Goal: Task Accomplishment & Management: Check status

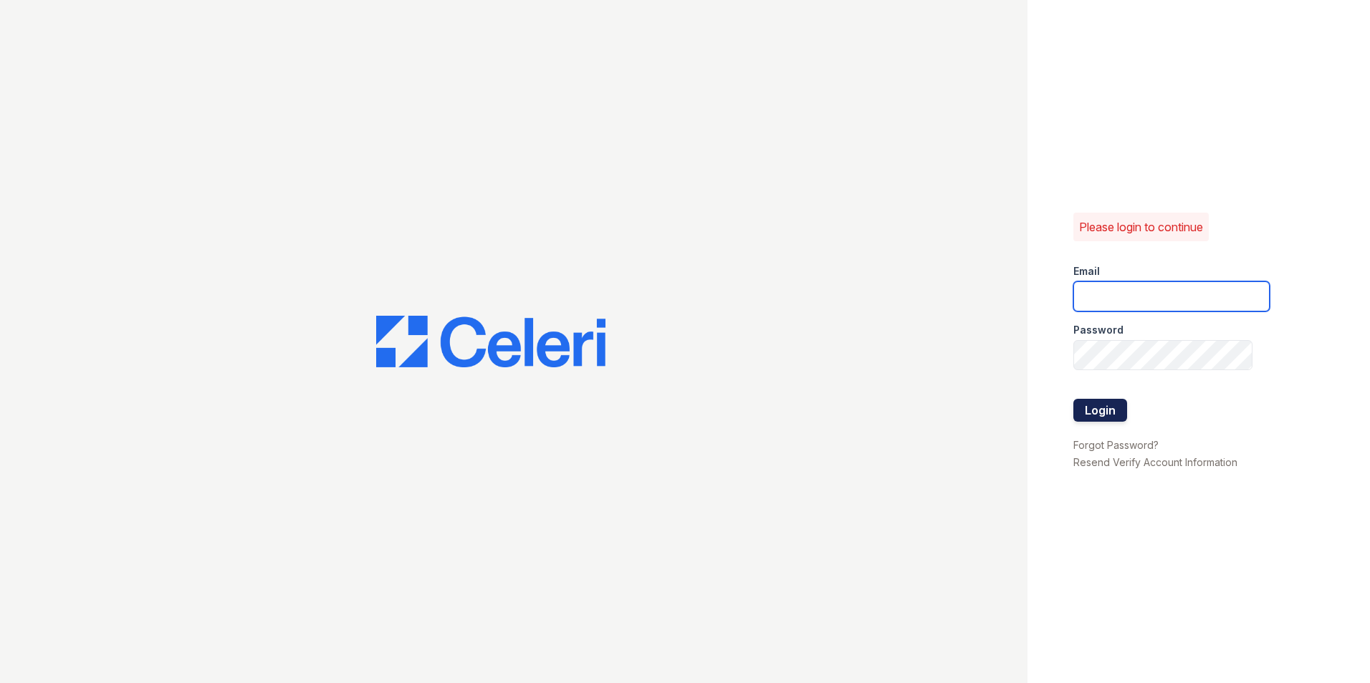
type input "[EMAIL_ADDRESS][DOMAIN_NAME]"
click at [1095, 410] on button "Login" at bounding box center [1100, 410] width 54 height 23
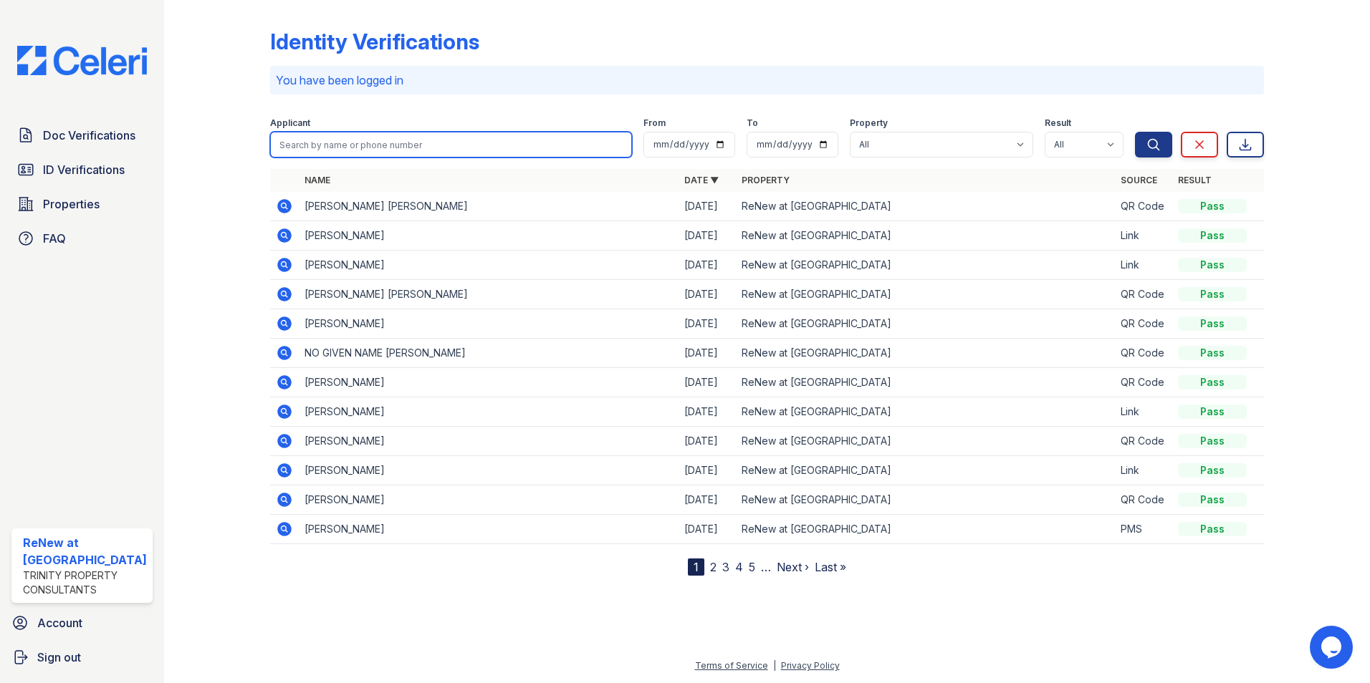
click at [348, 143] on input "search" at bounding box center [451, 145] width 363 height 26
click at [108, 132] on span "Doc Verifications" at bounding box center [89, 135] width 92 height 17
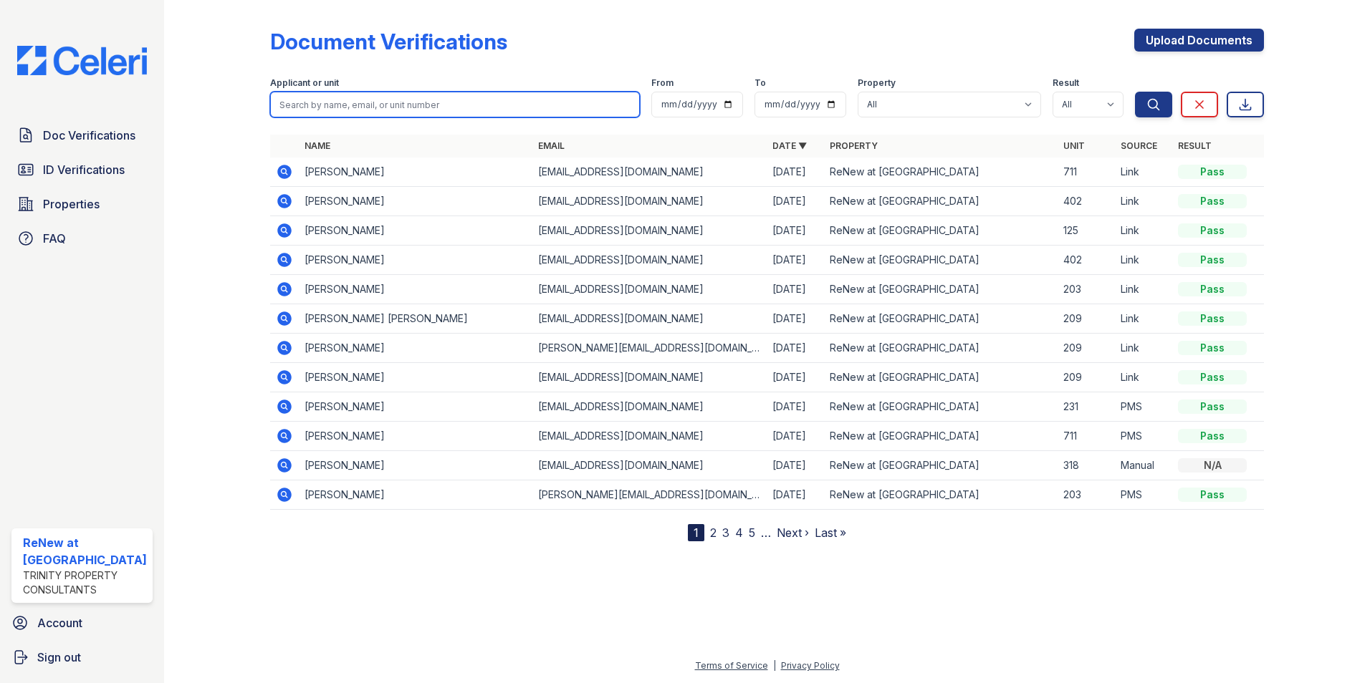
click at [299, 100] on input "search" at bounding box center [455, 105] width 370 height 26
type input "breanna'"
click at [1135, 92] on button "Search" at bounding box center [1153, 105] width 37 height 26
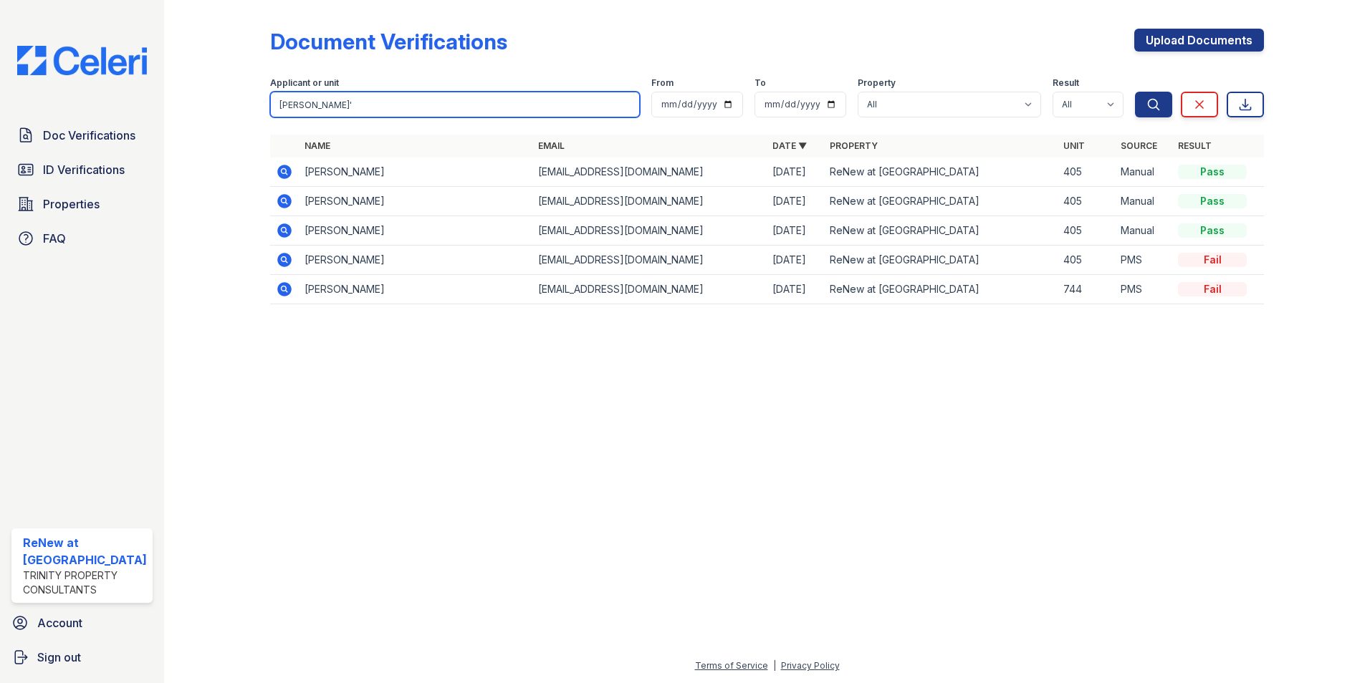
click at [340, 98] on input "breanna'" at bounding box center [455, 105] width 370 height 26
type input "breanna"
click at [725, 403] on div at bounding box center [767, 500] width 1160 height 316
click at [286, 262] on icon at bounding box center [284, 260] width 14 height 14
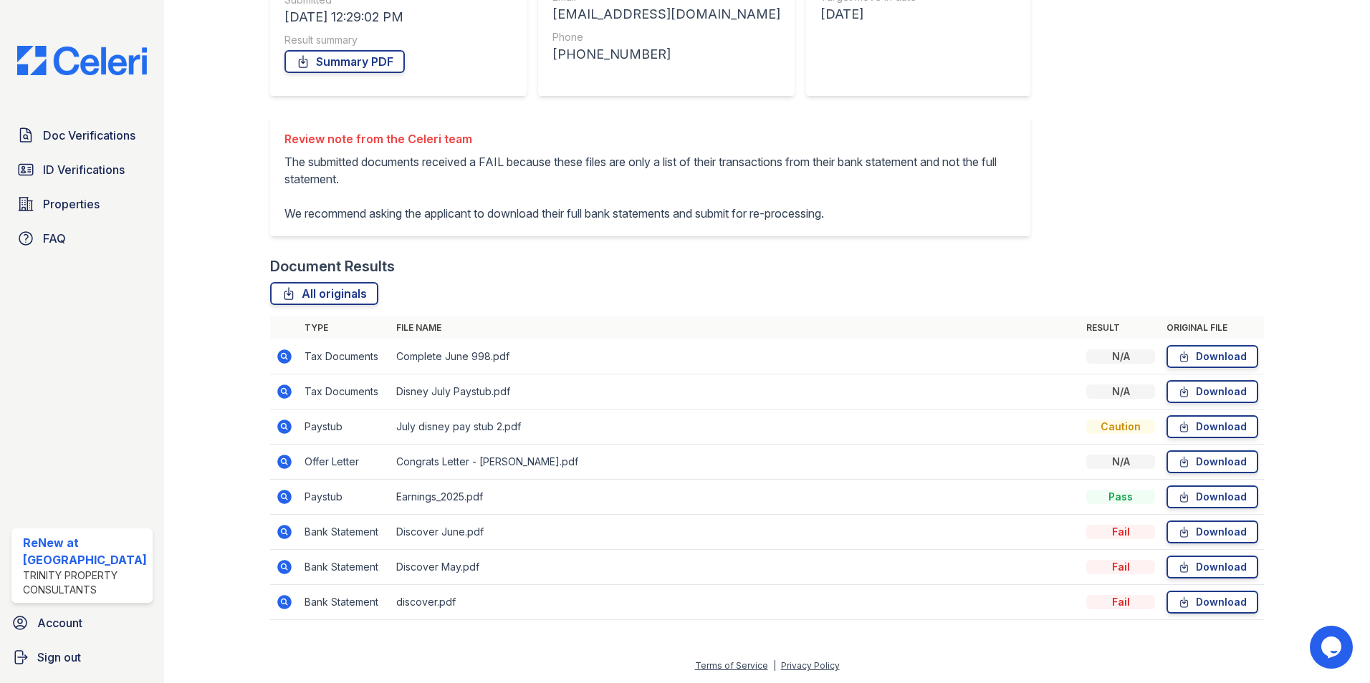
scroll to position [254, 0]
click at [1200, 356] on link "Download" at bounding box center [1212, 356] width 92 height 23
click at [285, 389] on icon at bounding box center [284, 392] width 14 height 14
